Goal: Task Accomplishment & Management: Manage account settings

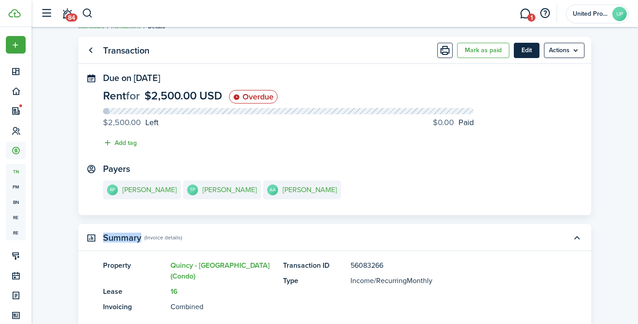
click at [528, 45] on button "Edit" at bounding box center [527, 50] width 26 height 15
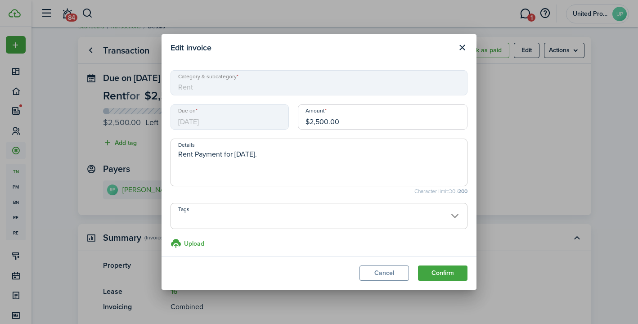
drag, startPoint x: 345, startPoint y: 121, endPoint x: 299, endPoint y: 122, distance: 45.9
click at [299, 122] on input "$2,500.00" at bounding box center [383, 116] width 170 height 25
type input "$1,400.00"
click at [444, 273] on button "Confirm" at bounding box center [443, 273] width 50 height 15
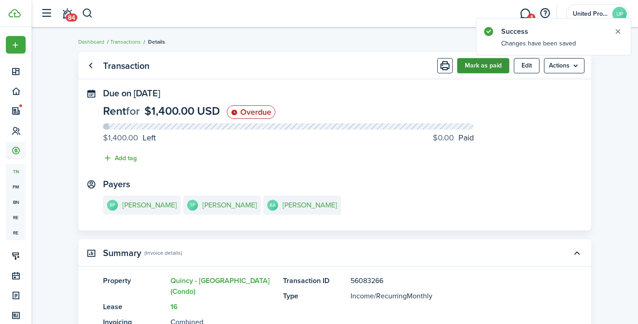
click at [492, 68] on button "Mark as paid" at bounding box center [483, 65] width 52 height 15
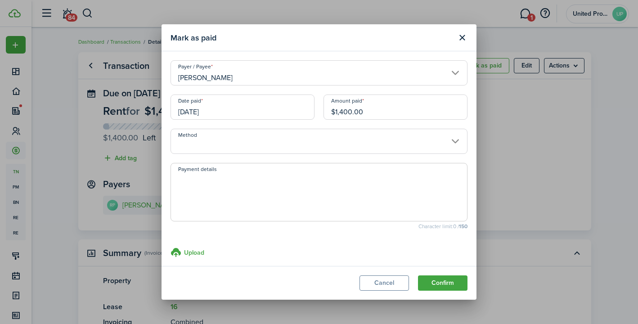
click at [444, 143] on input "Method" at bounding box center [319, 141] width 297 height 25
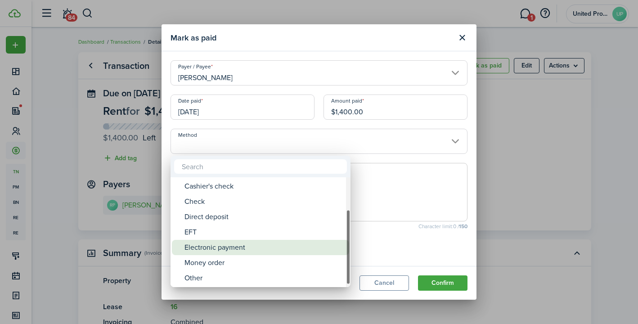
click at [257, 251] on div "Electronic payment" at bounding box center [264, 247] width 159 height 15
type input "Electronic payment"
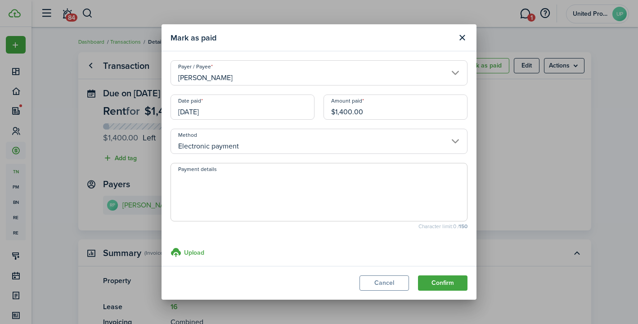
click at [279, 184] on textarea "Payment details" at bounding box center [319, 194] width 296 height 43
type textarea "Zelle"
click at [434, 280] on button "Confirm" at bounding box center [443, 282] width 50 height 15
